Goal: Obtain resource: Obtain resource

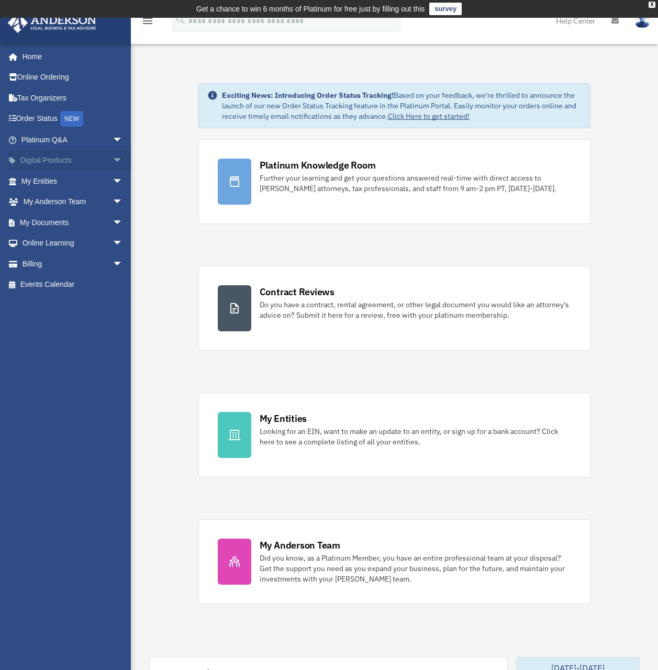
click at [113, 163] on span "arrow_drop_down" at bounding box center [123, 160] width 21 height 21
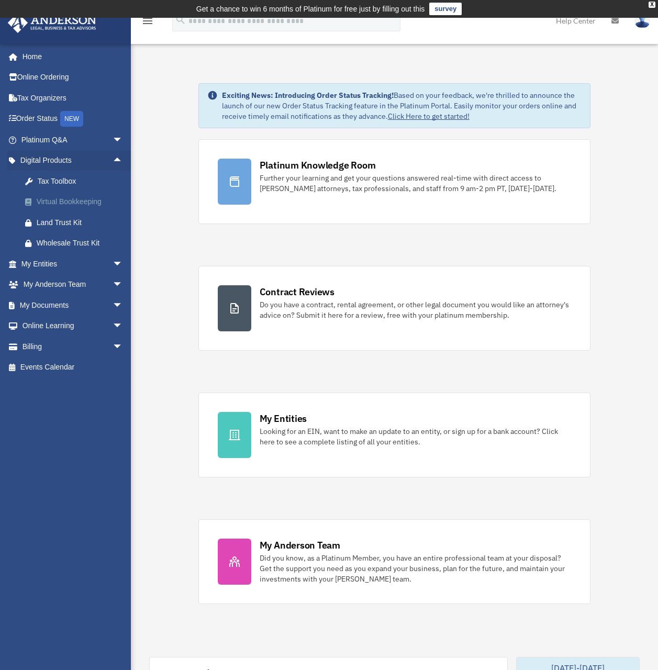
click at [84, 202] on div "Virtual Bookkeeping" at bounding box center [81, 201] width 89 height 13
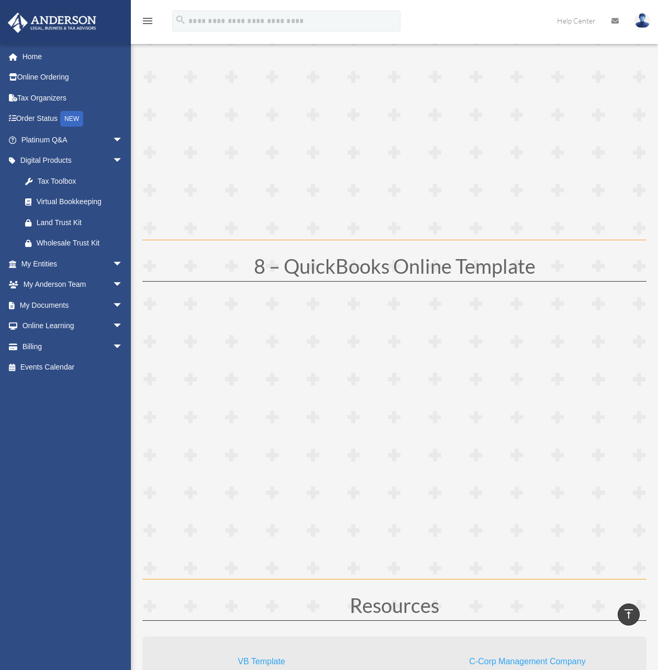
scroll to position [2565, 0]
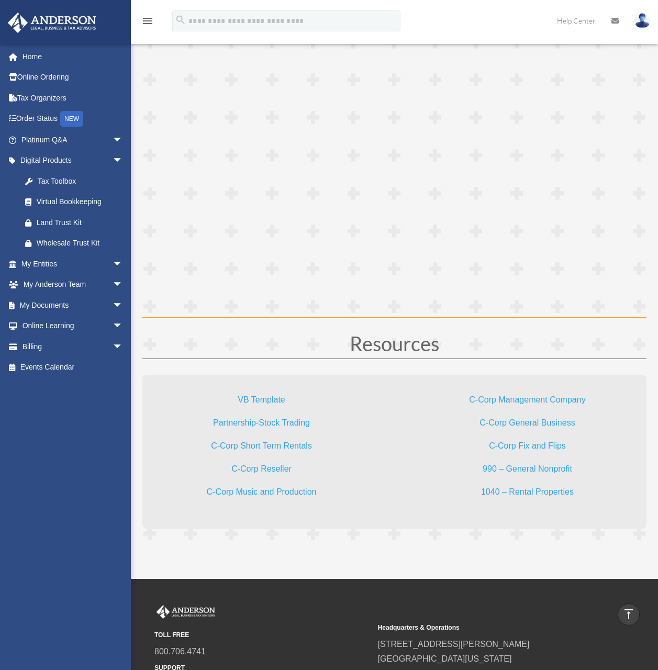
click at [264, 399] on link "VB Template" at bounding box center [261, 402] width 47 height 14
click at [274, 425] on link "Partnership-Stock Trading" at bounding box center [261, 425] width 97 height 14
click at [506, 399] on link "C-Corp Management Company" at bounding box center [527, 402] width 116 height 14
click at [271, 448] on link "C-Corp Short Term Rentals" at bounding box center [261, 448] width 101 height 14
click at [535, 422] on link "C-Corp General Business" at bounding box center [527, 425] width 95 height 14
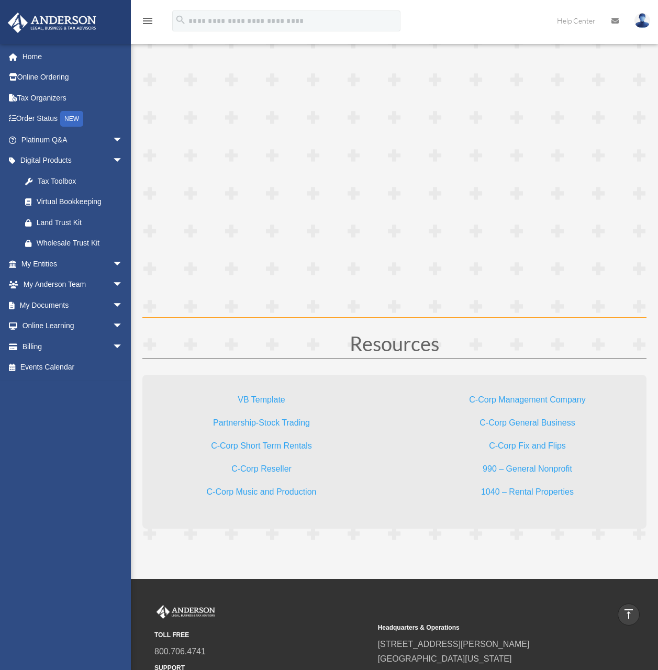
click at [517, 490] on link "1040 – Rental Properties" at bounding box center [527, 494] width 93 height 14
click at [162, 517] on div "VB Template Partnership-Stock Trading C-Corp Short Term Rentals C-Corp Reseller…" at bounding box center [261, 446] width 238 height 142
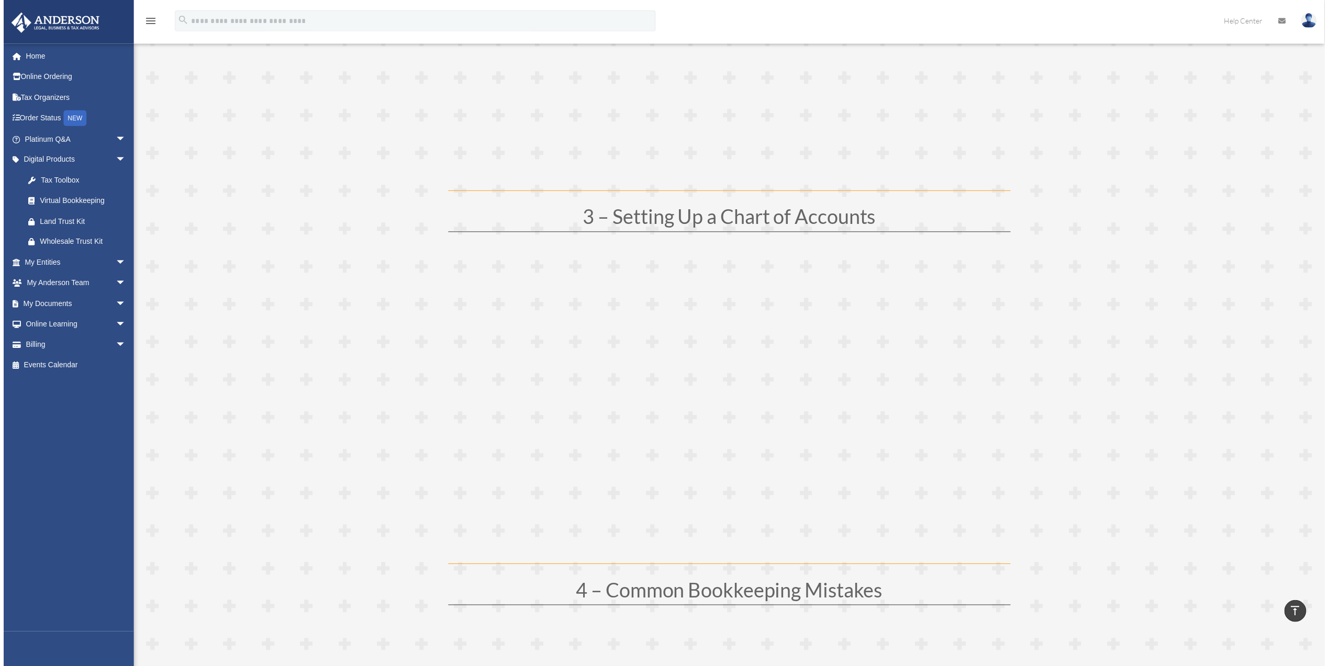
scroll to position [471, 0]
